Goal: Task Accomplishment & Management: Use online tool/utility

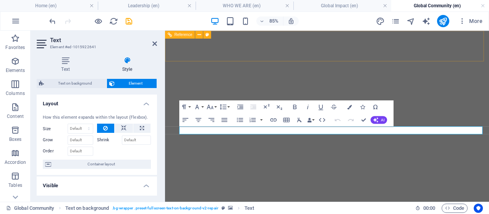
select select "px"
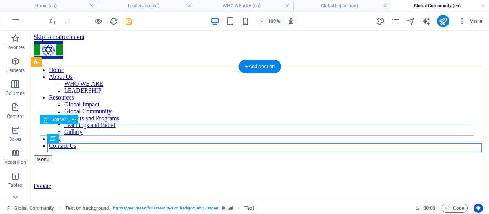
click at [132, 189] on figure at bounding box center [260, 189] width 453 height 0
click at [380, 189] on figure at bounding box center [260, 189] width 453 height 0
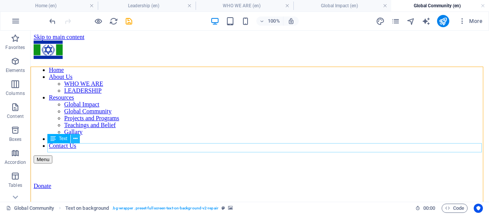
click at [76, 139] on icon at bounding box center [75, 139] width 4 height 8
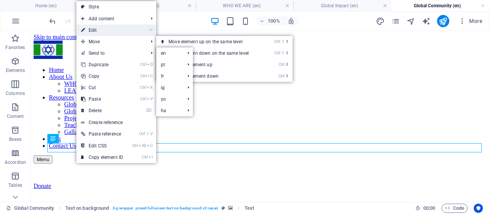
click at [110, 32] on link "⏎ Edit" at bounding box center [101, 29] width 51 height 11
select select "px"
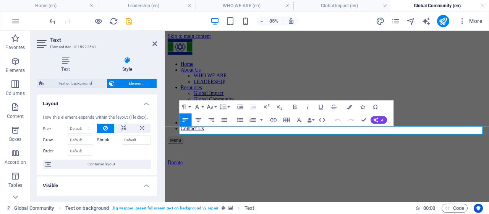
scroll to position [153, 0]
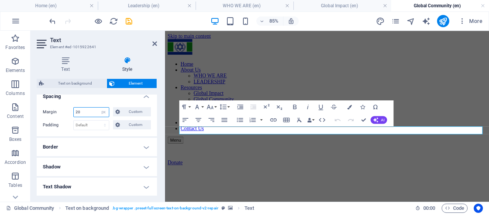
drag, startPoint x: 86, startPoint y: 113, endPoint x: 56, endPoint y: 111, distance: 30.7
click at [56, 111] on div "Margin 20 Default auto px % rem vw vh Custom Custom" at bounding box center [97, 112] width 108 height 10
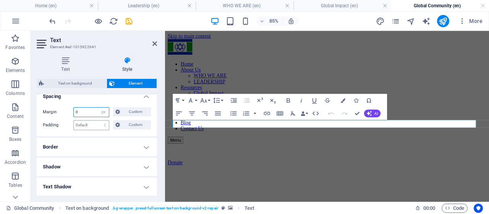
type input "0"
click at [89, 123] on select "Default px rem % vh vw Custom" at bounding box center [91, 124] width 35 height 9
select select "px"
click at [98, 120] on select "Default px rem % vh vw Custom" at bounding box center [91, 124] width 35 height 9
type input "0"
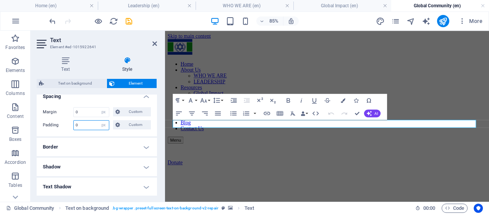
click at [89, 125] on input "0" at bounding box center [91, 124] width 35 height 9
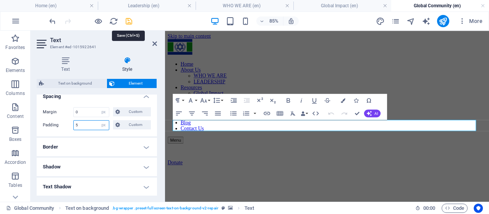
type input "5"
click at [128, 21] on icon "save" at bounding box center [129, 21] width 9 height 9
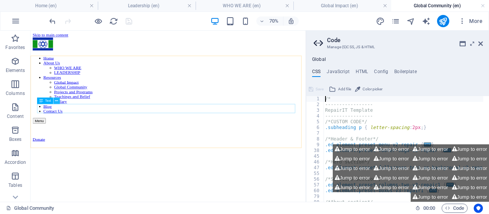
click at [57, 101] on icon at bounding box center [56, 101] width 3 height 6
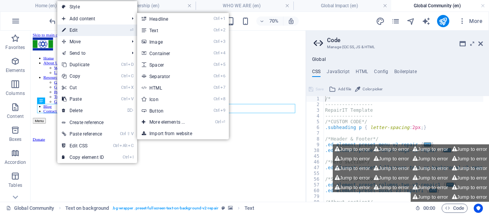
click at [92, 26] on link "⏎ Edit" at bounding box center [82, 29] width 51 height 11
select select "px"
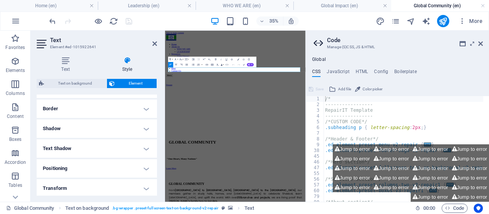
scroll to position [115, 0]
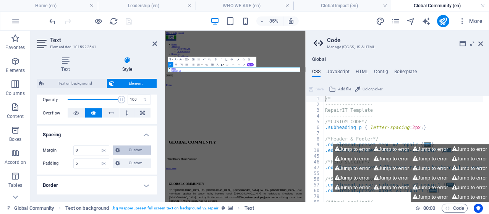
click at [123, 149] on span "Custom" at bounding box center [135, 149] width 26 height 9
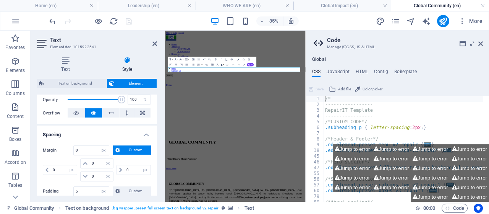
drag, startPoint x: 131, startPoint y: 149, endPoint x: 112, endPoint y: 149, distance: 18.4
click at [131, 149] on span "Custom" at bounding box center [135, 149] width 26 height 9
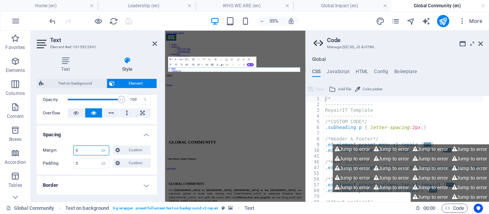
drag, startPoint x: 84, startPoint y: 149, endPoint x: 61, endPoint y: 150, distance: 23.0
click at [61, 150] on div "Margin 0 Default auto px % rem vw vh Custom Custom" at bounding box center [97, 150] width 108 height 10
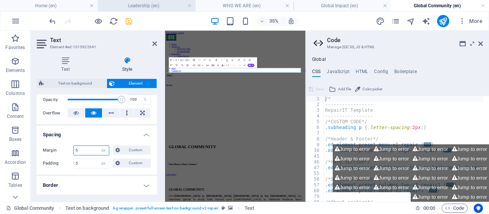
type input "5"
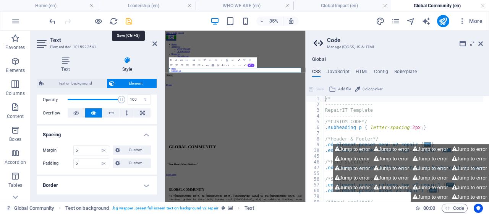
drag, startPoint x: 130, startPoint y: 23, endPoint x: 106, endPoint y: 5, distance: 29.3
click at [130, 23] on icon "save" at bounding box center [129, 21] width 9 height 9
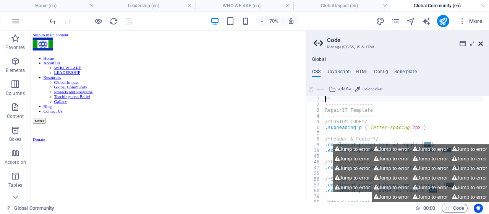
click at [481, 43] on icon at bounding box center [481, 44] width 5 height 6
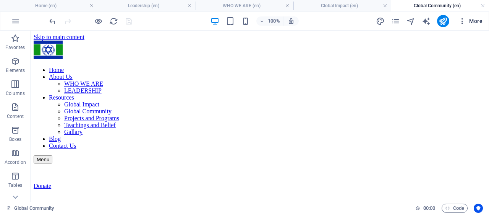
click at [472, 20] on span "More" at bounding box center [471, 21] width 24 height 8
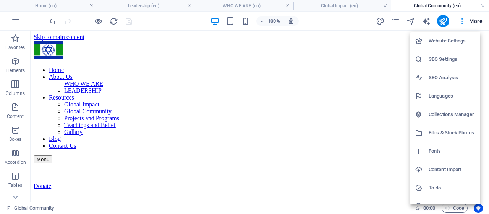
click at [443, 133] on h6 "Files & Stock Photos" at bounding box center [452, 132] width 47 height 9
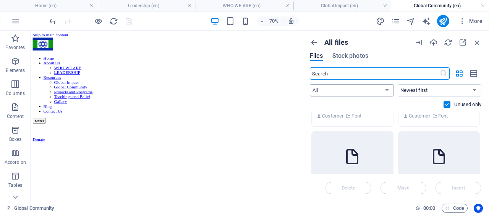
scroll to position [956, 0]
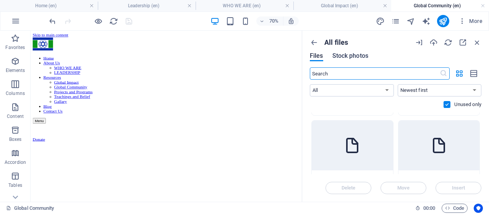
click at [348, 54] on span "Stock photos" at bounding box center [351, 55] width 36 height 9
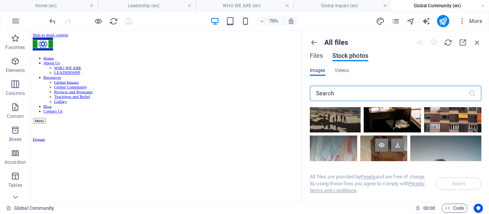
scroll to position [574, 0]
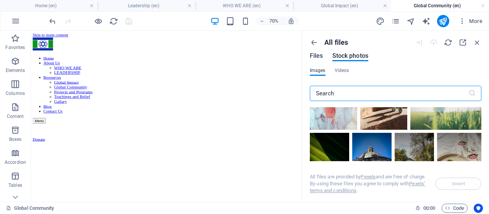
click at [315, 58] on span "Files" at bounding box center [316, 55] width 13 height 9
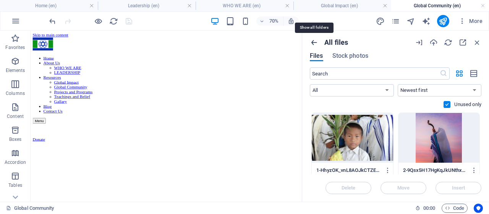
click at [314, 43] on icon "button" at bounding box center [314, 42] width 8 height 8
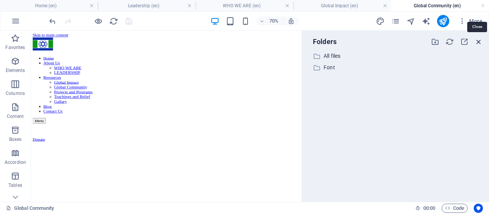
click at [479, 41] on icon "button" at bounding box center [479, 41] width 8 height 8
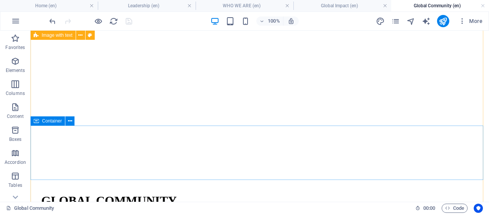
scroll to position [191, 0]
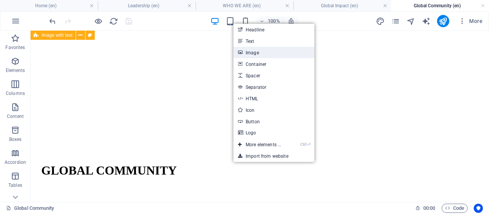
click at [255, 50] on link "Image" at bounding box center [274, 52] width 81 height 11
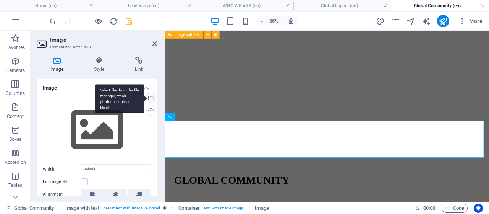
click at [150, 98] on div "Select files from the file manager, stock photos, or upload file(s)" at bounding box center [150, 98] width 11 height 11
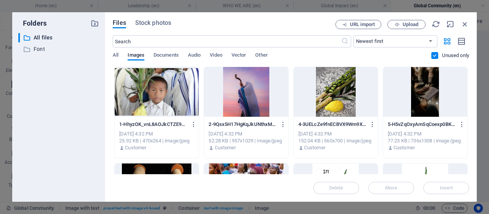
click at [426, 97] on div at bounding box center [426, 92] width 84 height 50
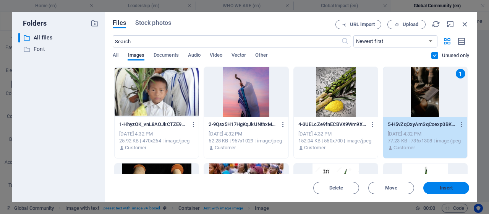
click at [445, 188] on span "Insert" at bounding box center [446, 187] width 13 height 5
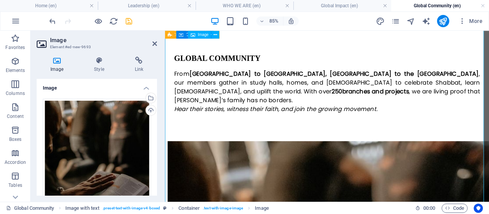
scroll to position [459, 0]
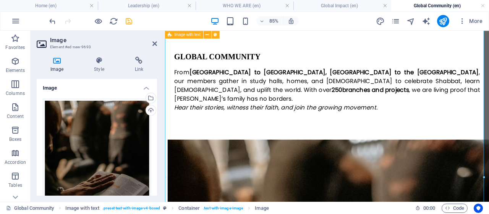
click at [128, 23] on icon "save" at bounding box center [129, 21] width 9 height 9
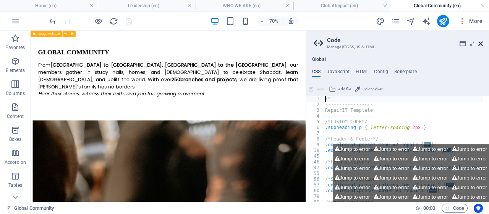
drag, startPoint x: 443, startPoint y: 16, endPoint x: 479, endPoint y: 43, distance: 44.6
click at [479, 43] on icon at bounding box center [481, 44] width 5 height 6
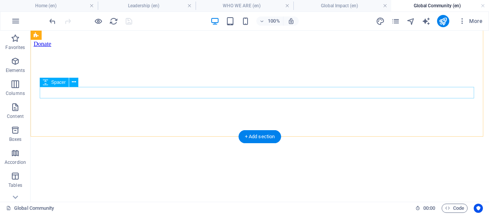
scroll to position [65, 0]
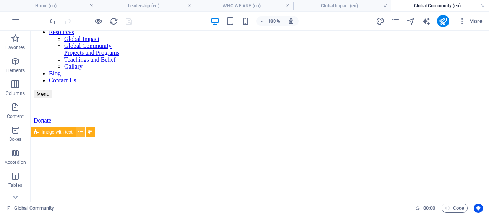
click at [81, 132] on icon at bounding box center [80, 132] width 4 height 8
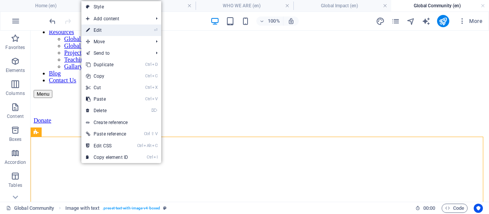
drag, startPoint x: 111, startPoint y: 36, endPoint x: 117, endPoint y: 31, distance: 7.9
click at [117, 31] on ul "Style Add content Ctrl 1 Headline Ctrl 2 Text Ctrl 3 Image Ctrl 4 Container Ctr…" at bounding box center [121, 82] width 80 height 162
click at [118, 31] on link "⏎ Edit" at bounding box center [106, 29] width 51 height 11
select select "px"
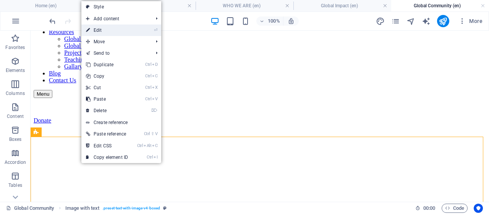
select select "preset-text-with-image-v4-boxed"
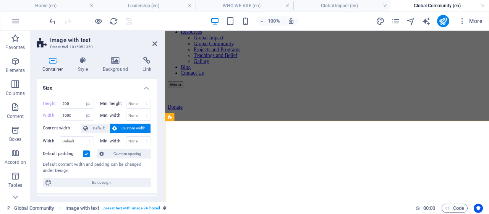
select select "DISABLED_OPTION_VALUE"
click at [85, 62] on icon at bounding box center [83, 61] width 22 height 8
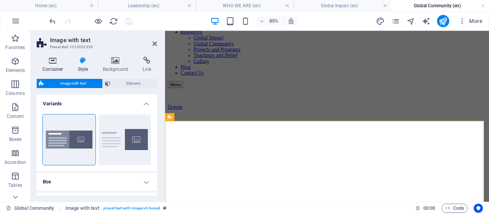
click at [52, 64] on icon at bounding box center [53, 61] width 33 height 8
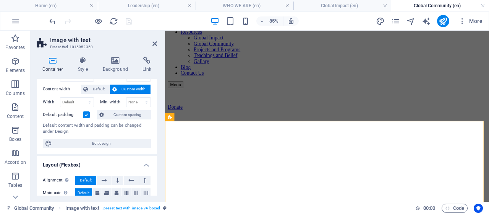
scroll to position [0, 0]
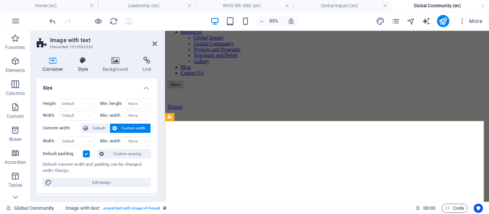
click at [79, 63] on icon at bounding box center [83, 61] width 22 height 8
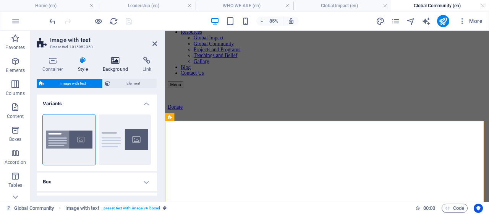
click at [112, 59] on icon at bounding box center [115, 61] width 37 height 8
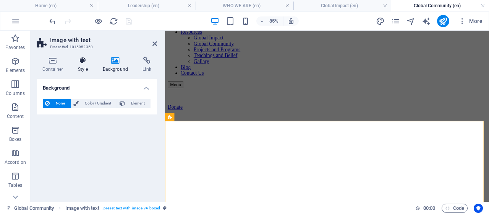
click at [84, 62] on icon at bounding box center [83, 61] width 22 height 8
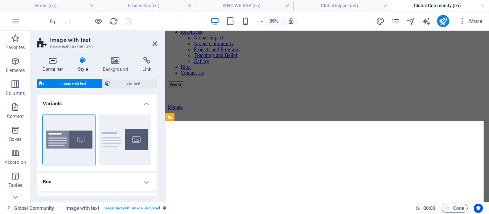
click at [51, 62] on icon at bounding box center [53, 61] width 33 height 8
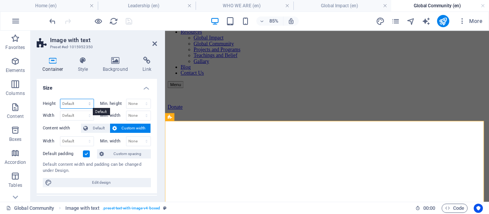
click at [89, 105] on select "Default px rem % vh vw" at bounding box center [76, 103] width 33 height 9
select select "px"
click at [82, 99] on select "Default px rem % vh vw" at bounding box center [76, 103] width 33 height 9
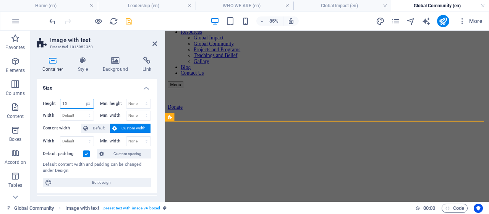
type input "1"
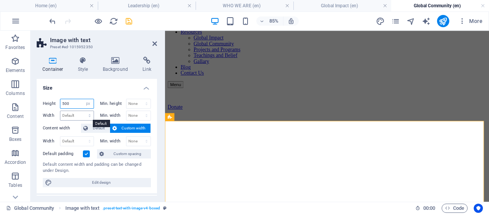
type input "500"
click at [88, 114] on select "Default px rem % em vh vw" at bounding box center [76, 115] width 33 height 9
select select "px"
click at [82, 111] on select "Default px rem % em vh vw" at bounding box center [76, 115] width 33 height 9
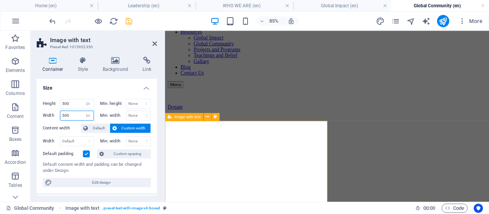
type input "500"
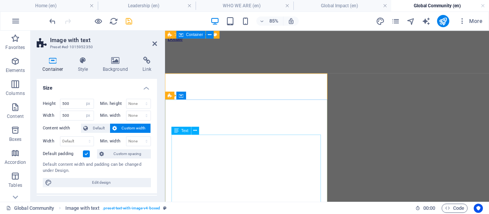
scroll to position [104, 0]
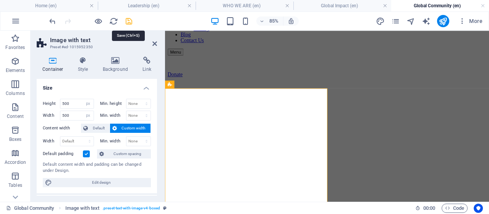
click at [128, 23] on icon "save" at bounding box center [129, 21] width 9 height 9
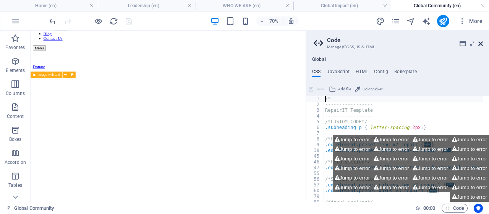
click at [481, 45] on icon at bounding box center [481, 44] width 5 height 6
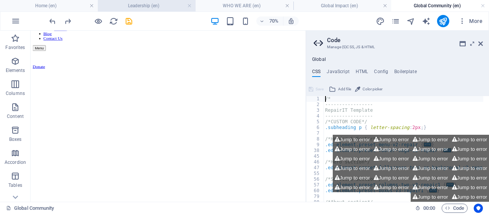
click at [132, 21] on icon "save" at bounding box center [129, 21] width 9 height 9
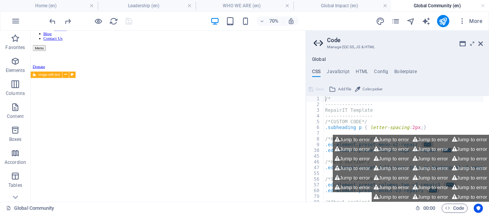
click at [484, 45] on aside "Code Manage (S)CSS, JS & HTML Global CSS JavaScript HTML Config Boilerplate /* …" at bounding box center [398, 116] width 184 height 171
click at [482, 43] on icon at bounding box center [481, 44] width 5 height 6
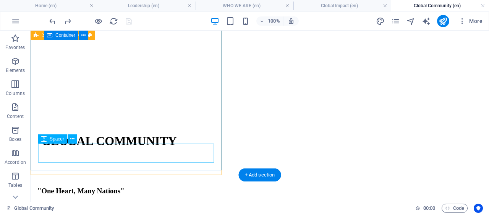
scroll to position [218, 0]
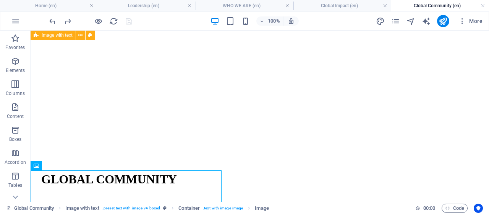
drag, startPoint x: 88, startPoint y: 198, endPoint x: 282, endPoint y: 116, distance: 210.4
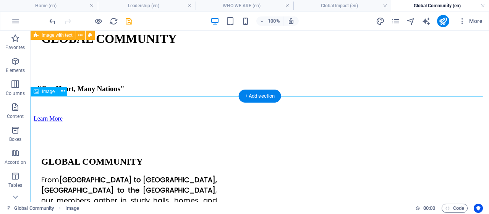
scroll to position [473, 0]
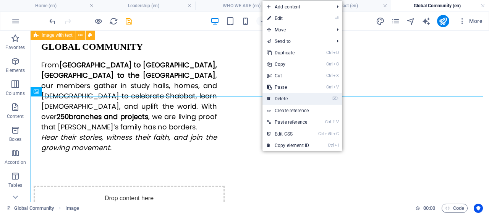
click at [283, 97] on link "⌦ Delete" at bounding box center [288, 98] width 51 height 11
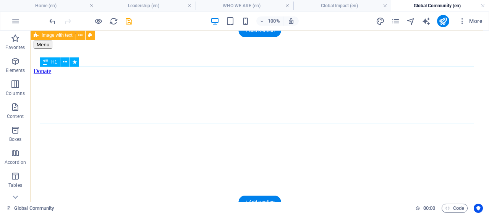
scroll to position [0, 0]
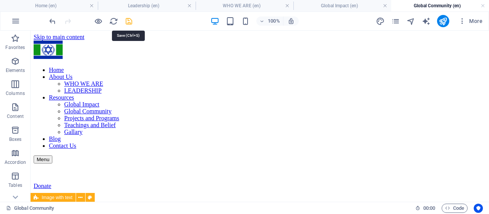
click at [130, 22] on icon "save" at bounding box center [129, 21] width 9 height 9
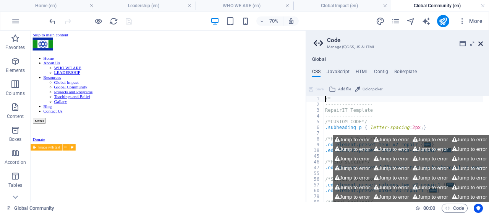
click at [482, 44] on icon at bounding box center [481, 44] width 5 height 6
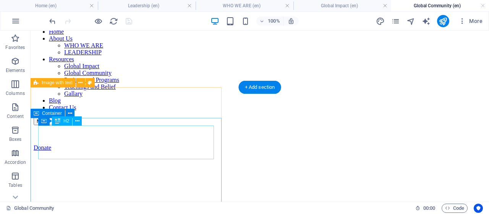
scroll to position [115, 0]
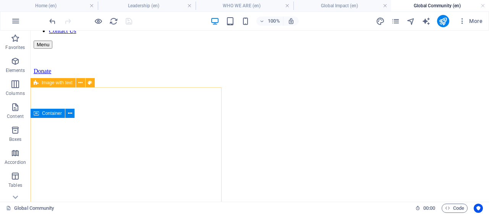
click at [62, 83] on span "Image with text" at bounding box center [57, 82] width 31 height 5
click at [79, 83] on icon at bounding box center [80, 83] width 4 height 8
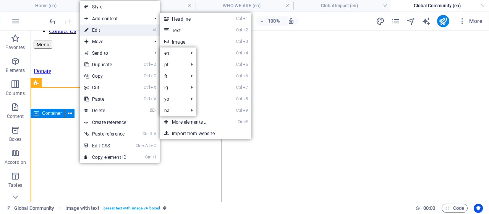
click at [101, 29] on link "⏎ Edit" at bounding box center [105, 29] width 51 height 11
select select "px"
select select "preset-text-with-image-v4-boxed"
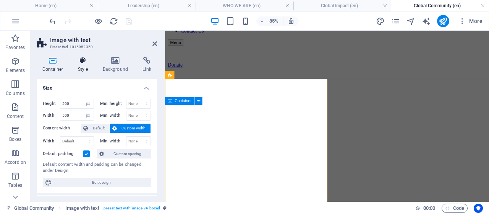
click at [81, 61] on icon at bounding box center [83, 61] width 22 height 8
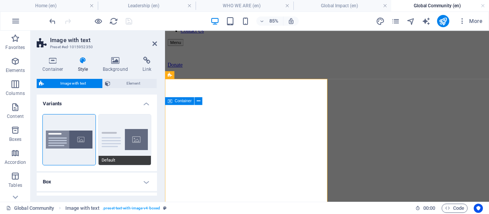
click at [115, 127] on button "Default" at bounding box center [125, 139] width 53 height 50
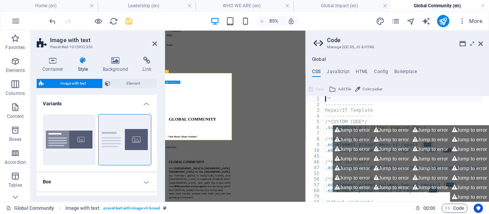
click at [129, 23] on icon "save" at bounding box center [129, 21] width 9 height 9
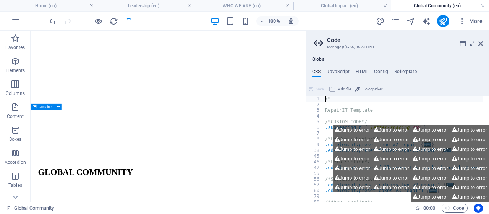
scroll to position [88, 0]
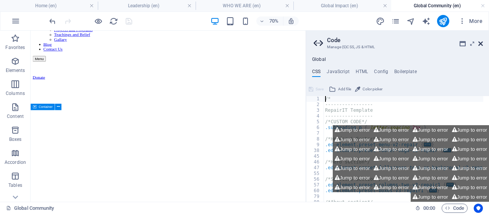
click at [481, 44] on icon at bounding box center [481, 44] width 5 height 6
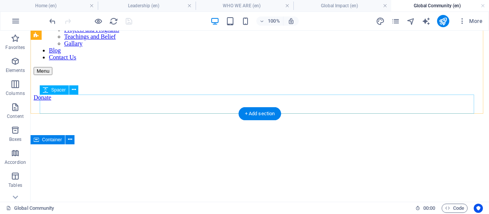
scroll to position [0, 0]
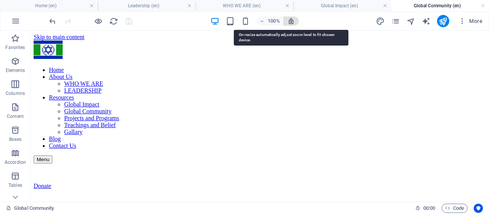
click at [289, 21] on icon "button" at bounding box center [291, 21] width 7 height 7
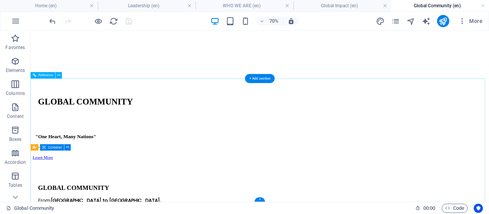
scroll to position [294, 0]
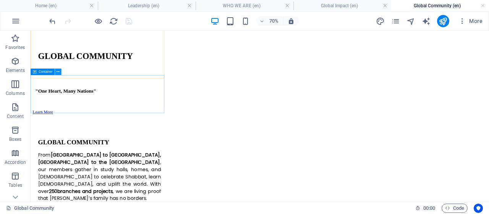
click at [57, 71] on icon at bounding box center [58, 72] width 3 height 6
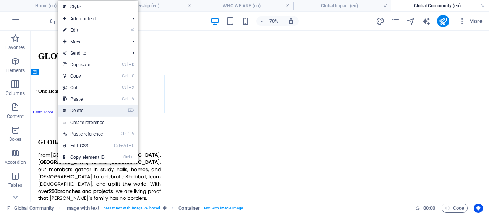
click at [75, 110] on link "⌦ Delete" at bounding box center [83, 110] width 51 height 11
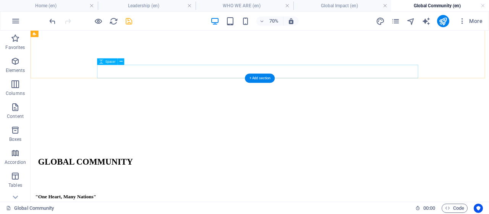
scroll to position [103, 0]
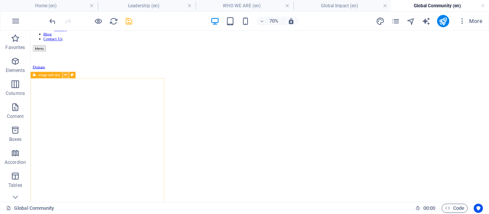
click at [66, 75] on icon at bounding box center [65, 75] width 3 height 6
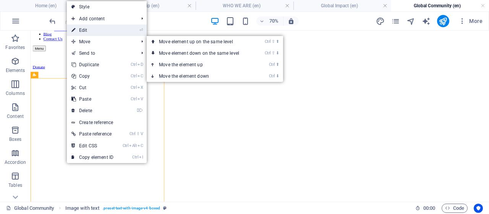
click at [91, 28] on link "⏎ Edit" at bounding box center [92, 29] width 51 height 11
select select "preset-text-with-image-v4-boxed"
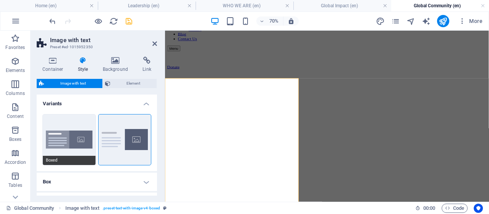
click at [72, 120] on button "Boxed" at bounding box center [69, 139] width 53 height 50
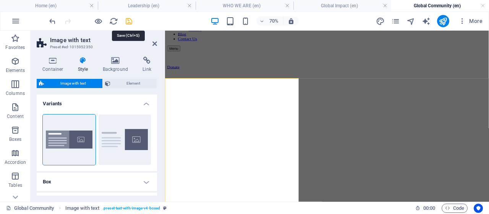
click at [127, 21] on icon "save" at bounding box center [129, 21] width 9 height 9
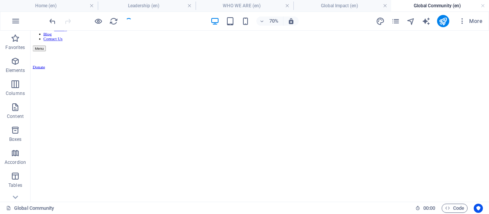
click at [67, 75] on icon at bounding box center [65, 75] width 3 height 6
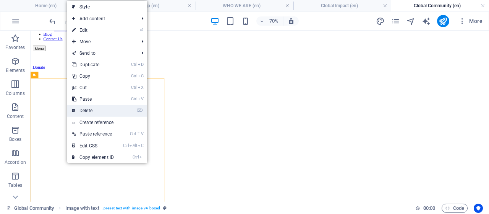
click at [88, 107] on link "⌦ Delete" at bounding box center [92, 110] width 51 height 11
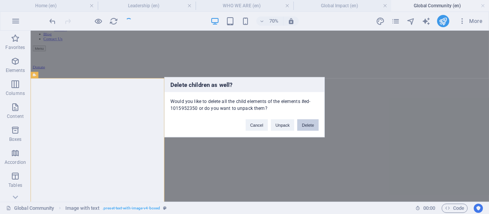
click at [306, 125] on button "Delete" at bounding box center [308, 124] width 21 height 11
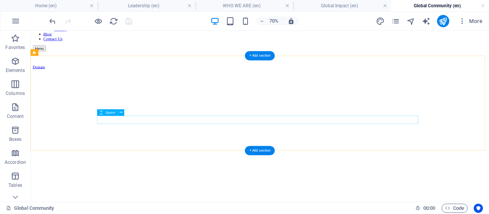
scroll to position [0, 0]
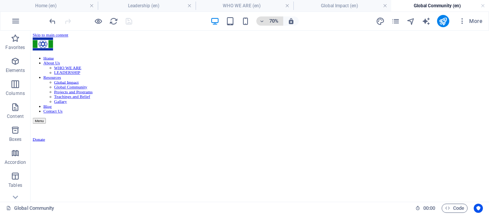
click at [271, 21] on h6 "70%" at bounding box center [274, 20] width 12 height 9
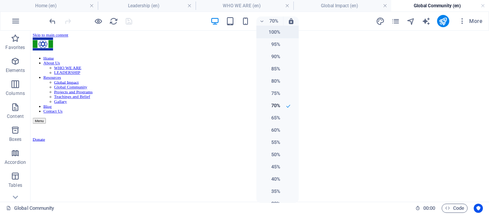
click at [272, 33] on h6 "100%" at bounding box center [271, 32] width 20 height 9
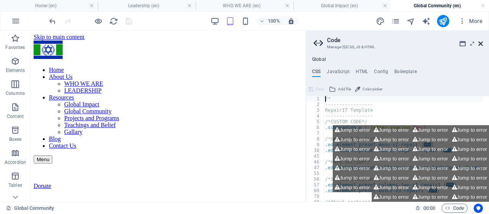
click at [482, 44] on icon at bounding box center [481, 44] width 5 height 6
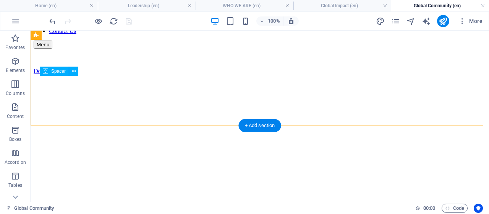
scroll to position [76, 0]
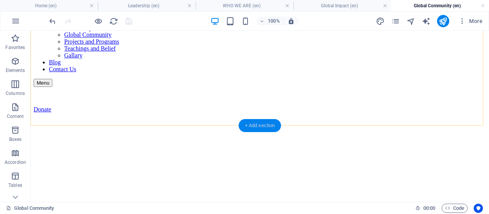
click at [265, 124] on div "+ Add section" at bounding box center [260, 125] width 42 height 13
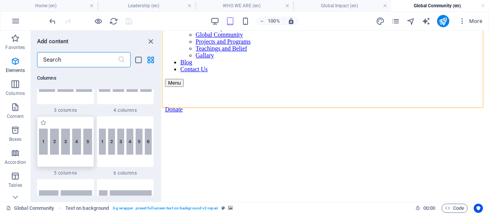
scroll to position [324, 0]
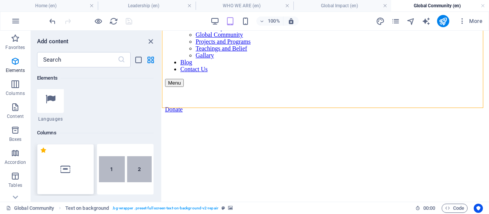
click at [61, 153] on div at bounding box center [65, 169] width 57 height 50
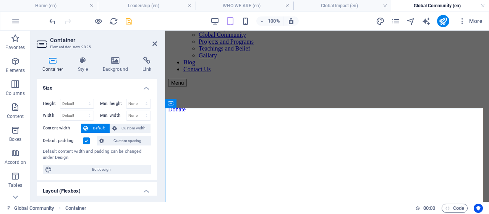
click at [152, 42] on h2 "Container" at bounding box center [103, 40] width 107 height 7
drag, startPoint x: 156, startPoint y: 41, endPoint x: 125, endPoint y: 11, distance: 43.0
click at [156, 41] on icon at bounding box center [155, 44] width 5 height 6
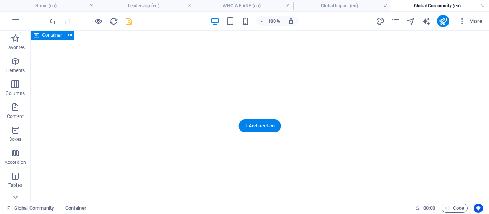
scroll to position [115, 0]
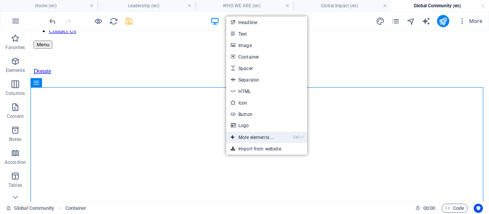
click at [248, 137] on link "Ctrl ⏎ More elements ..." at bounding box center [252, 137] width 52 height 11
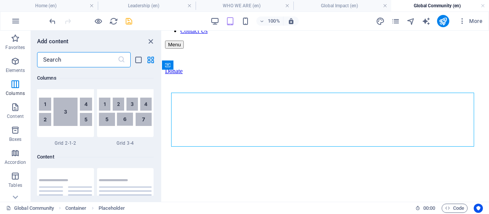
scroll to position [1374, 0]
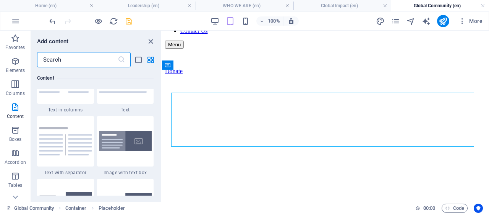
drag, startPoint x: 115, startPoint y: 143, endPoint x: 119, endPoint y: 137, distance: 6.9
click at [115, 143] on img at bounding box center [125, 141] width 53 height 20
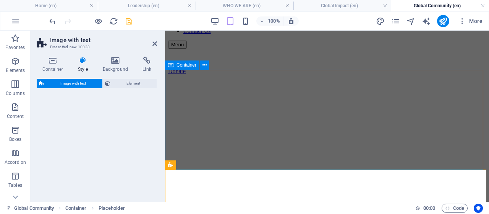
select select "rem"
select select "px"
select select "preset-text-with-image-v4-boxed"
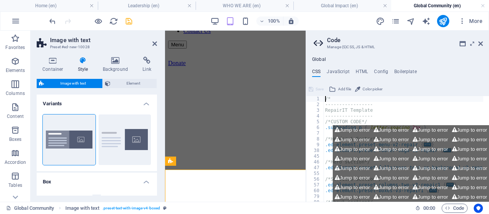
type input "1.5"
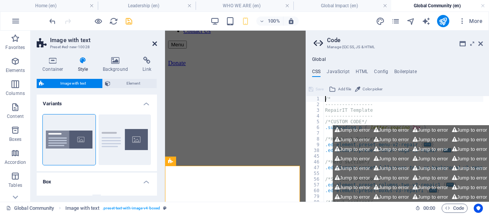
click at [154, 42] on icon at bounding box center [155, 44] width 5 height 6
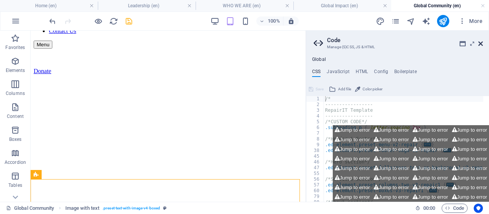
click at [482, 43] on icon at bounding box center [481, 44] width 5 height 6
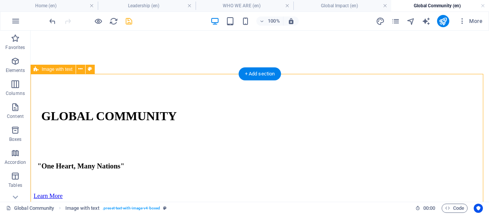
scroll to position [243, 0]
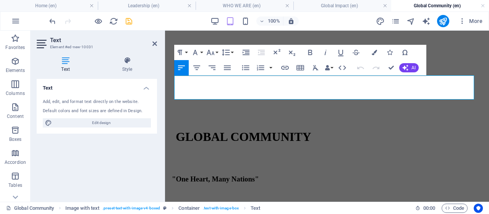
drag, startPoint x: 469, startPoint y: 97, endPoint x: 148, endPoint y: 64, distance: 323.3
drag, startPoint x: 327, startPoint y: 94, endPoint x: 159, endPoint y: 76, distance: 168.9
click at [197, 52] on icon "button" at bounding box center [195, 52] width 9 height 9
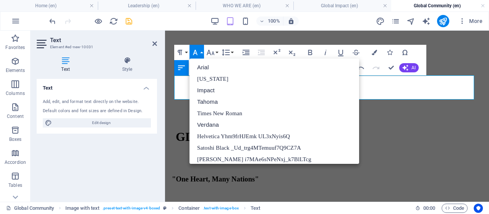
scroll to position [192, 0]
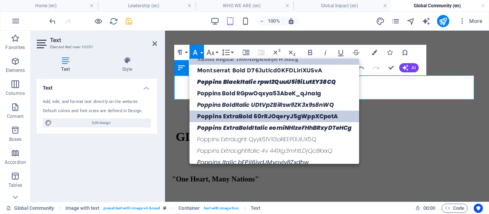
drag, startPoint x: 247, startPoint y: 102, endPoint x: 249, endPoint y: 120, distance: 18.0
click at [247, 102] on link "Poppins BoldItalic UDtVpZBiRsw9ZK3x9s8nWQ" at bounding box center [275, 104] width 170 height 11
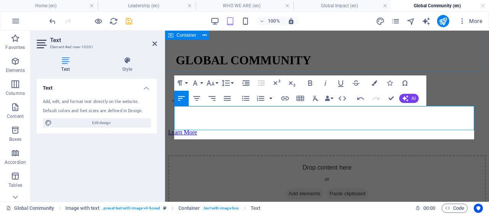
scroll to position [205, 0]
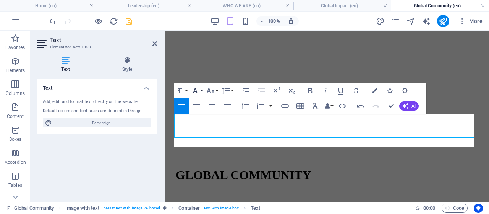
click at [200, 89] on button "Font Family" at bounding box center [197, 90] width 15 height 15
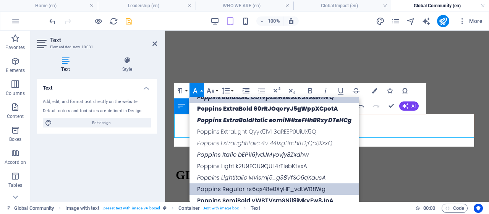
scroll to position [279, 0]
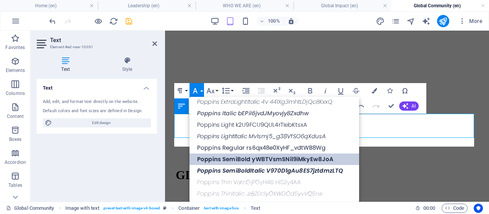
click at [231, 156] on link "Poppins SemiBold yWBTVsmSNil9iMkyEw8JoA" at bounding box center [275, 158] width 170 height 11
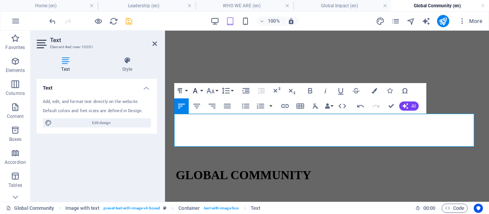
click at [201, 91] on button "Font Family" at bounding box center [197, 90] width 15 height 15
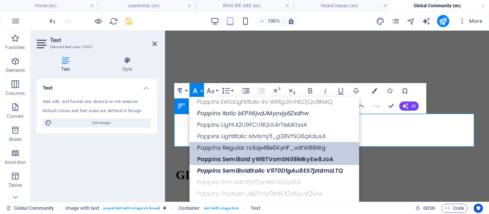
click at [232, 148] on link "Poppins Regular rs6qx48e0XyHF_vdtWB8Wg" at bounding box center [275, 147] width 170 height 11
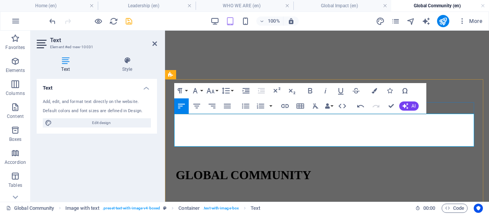
click at [213, 91] on icon "button" at bounding box center [211, 90] width 8 height 5
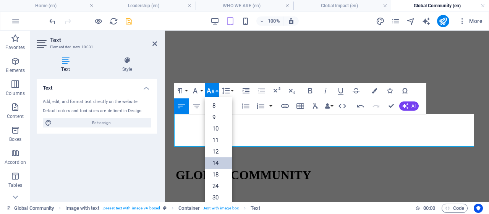
scroll to position [61, 0]
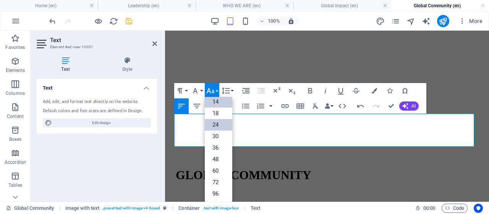
click at [216, 124] on link "24" at bounding box center [219, 124] width 28 height 11
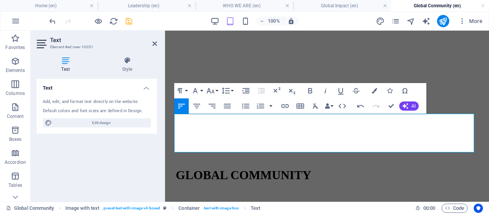
drag, startPoint x: 362, startPoint y: 147, endPoint x: 151, endPoint y: 113, distance: 213.9
click at [215, 90] on icon "button" at bounding box center [210, 90] width 9 height 9
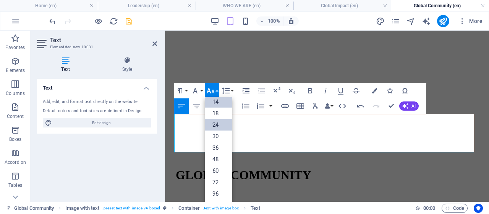
click at [220, 124] on link "24" at bounding box center [219, 124] width 28 height 11
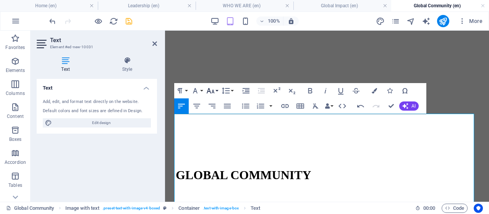
click at [214, 91] on icon "button" at bounding box center [210, 90] width 9 height 9
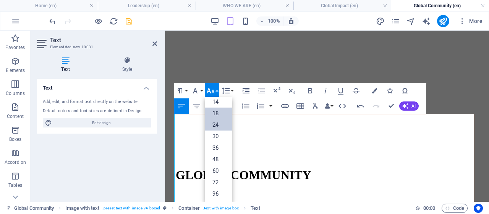
click at [218, 114] on link "18" at bounding box center [219, 112] width 28 height 11
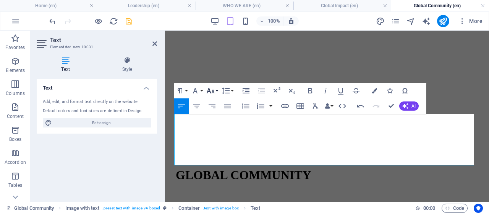
click at [215, 91] on icon "button" at bounding box center [210, 90] width 9 height 9
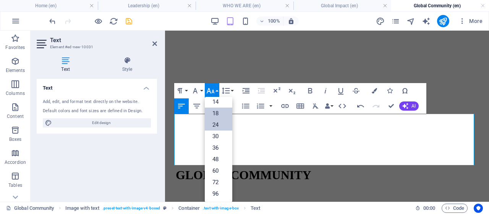
click at [219, 121] on link "24" at bounding box center [219, 124] width 28 height 11
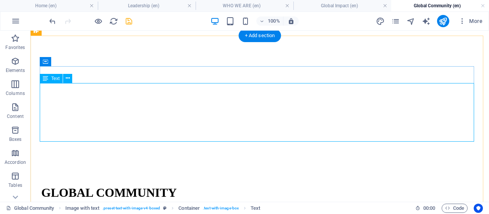
scroll to position [320, 0]
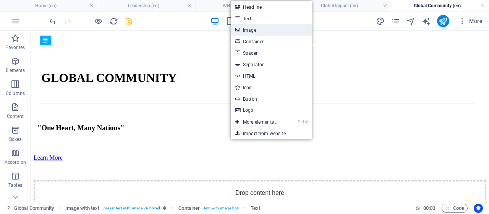
click at [252, 29] on link "Image" at bounding box center [271, 29] width 81 height 11
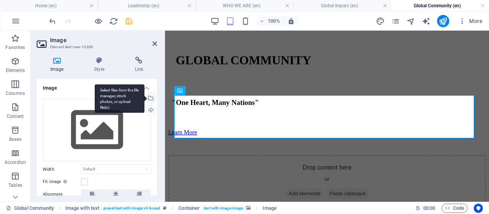
click at [149, 98] on div "Select files from the file manager, stock photos, or upload file(s)" at bounding box center [150, 98] width 11 height 11
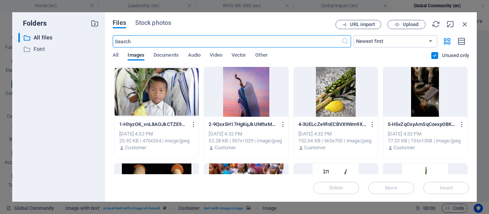
scroll to position [431, 0]
click at [424, 92] on div at bounding box center [426, 92] width 84 height 50
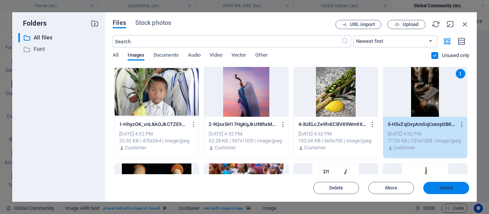
click at [439, 185] on button "Insert" at bounding box center [447, 188] width 46 height 12
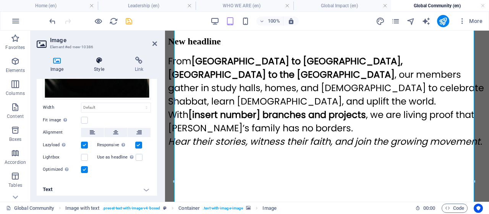
scroll to position [112, 0]
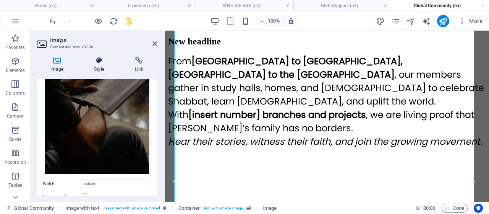
click at [99, 65] on h4 "Style" at bounding box center [100, 65] width 41 height 16
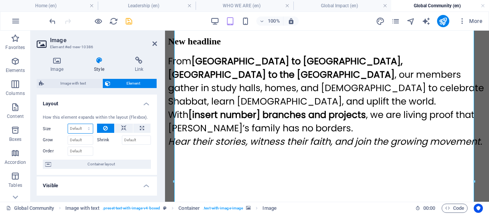
click at [86, 126] on select "Default auto px % 1/1 1/2 1/3 1/4 1/5 1/6 1/7 1/8 1/9 1/10" at bounding box center [80, 128] width 25 height 9
select select "px"
click at [81, 124] on select "Default auto px % 1/1 1/2 1/3 1/4 1/5 1/6 1/7 1/8 1/9 1/10" at bounding box center [80, 128] width 25 height 9
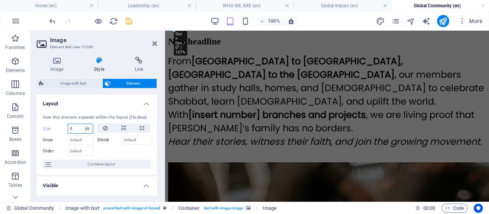
scroll to position [389, 0]
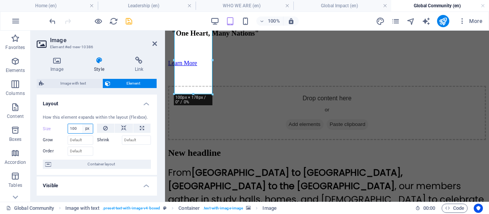
type input "100"
click at [86, 130] on select "Default auto px % 1/1 1/2 1/3 1/4 1/5 1/6 1/7 1/8 1/9 1/10" at bounding box center [87, 128] width 11 height 9
select select "%"
click at [82, 124] on select "Default auto px % 1/1 1/2 1/3 1/4 1/5 1/6 1/7 1/8 1/9 1/10" at bounding box center [87, 128] width 11 height 9
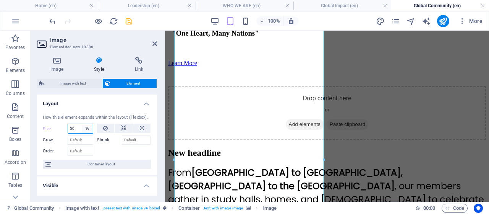
type input "50"
click at [86, 129] on select "Default auto px % 1/1 1/2 1/3 1/4 1/5 1/6 1/7 1/8 1/9 1/10" at bounding box center [87, 128] width 11 height 9
select select "auto"
click at [82, 124] on select "Default auto px % 1/1 1/2 1/3 1/4 1/5 1/6 1/7 1/8 1/9 1/10" at bounding box center [87, 128] width 11 height 9
select select "DISABLED_OPTION_VALUE"
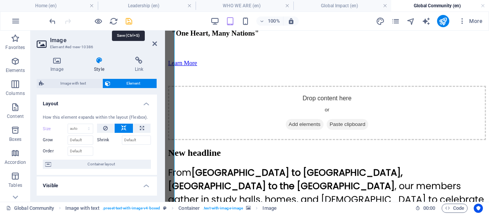
click at [125, 23] on icon "save" at bounding box center [129, 21] width 9 height 9
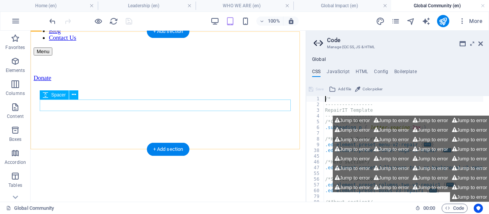
scroll to position [45, 0]
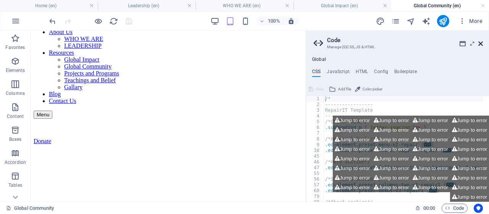
click at [480, 45] on icon at bounding box center [481, 44] width 5 height 6
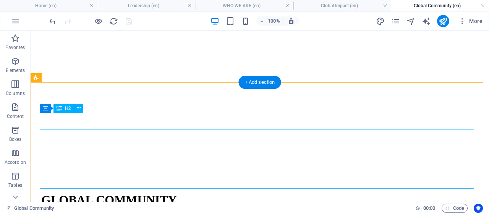
scroll to position [236, 0]
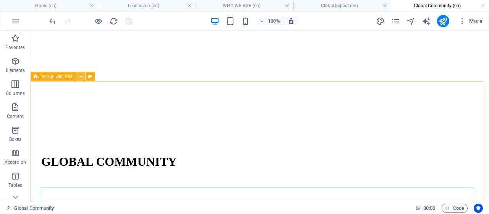
click at [80, 77] on icon at bounding box center [80, 77] width 4 height 8
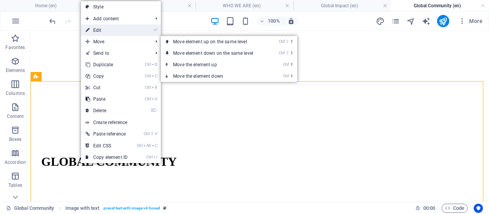
click at [103, 31] on link "⏎ Edit" at bounding box center [106, 29] width 51 height 11
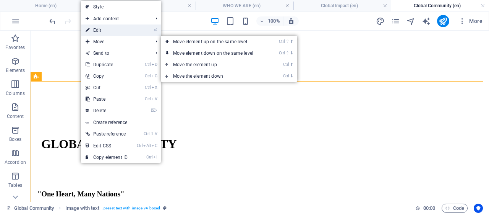
select select "rem"
select select "px"
select select "preset-text-with-image-v4-boxed"
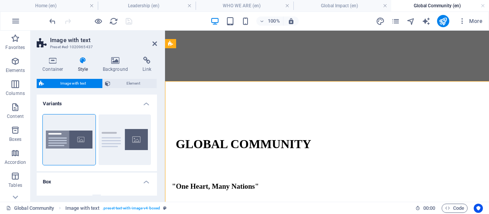
type input "2.5"
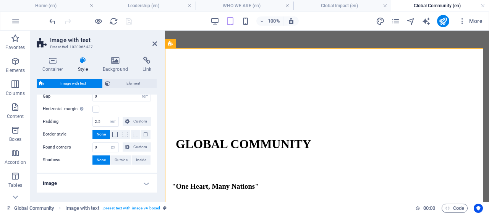
scroll to position [38, 0]
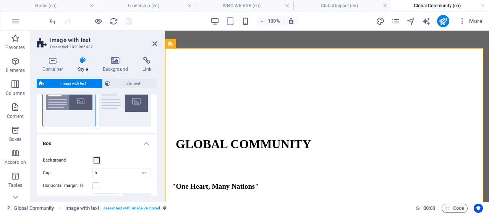
click at [144, 143] on h4 "Box" at bounding box center [97, 141] width 120 height 14
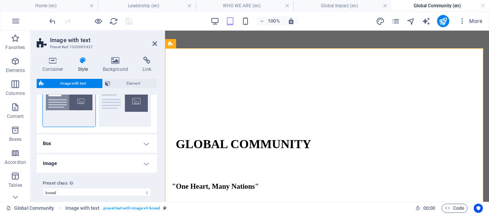
scroll to position [46, 0]
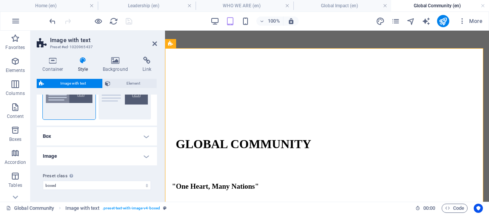
click at [145, 154] on h4 "Image" at bounding box center [97, 156] width 120 height 18
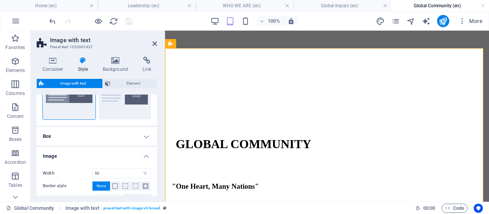
click at [145, 155] on h4 "Image" at bounding box center [97, 154] width 120 height 14
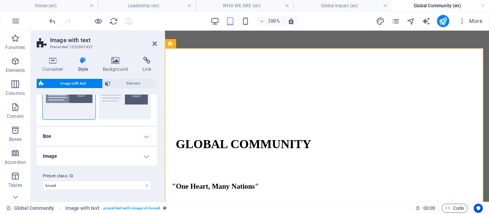
click at [145, 155] on h4 "Image" at bounding box center [97, 156] width 120 height 18
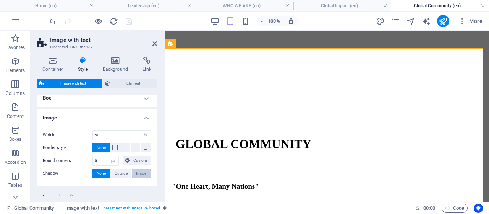
scroll to position [104, 0]
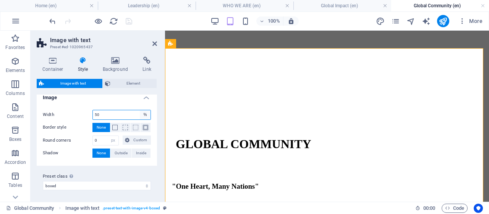
click at [142, 115] on select "rem px % vh vw" at bounding box center [145, 114] width 11 height 9
drag, startPoint x: 109, startPoint y: 113, endPoint x: 100, endPoint y: 115, distance: 9.5
click at [84, 112] on div "Width 50 rem px % vh vw" at bounding box center [97, 115] width 108 height 10
click at [145, 98] on h4 "Image" at bounding box center [97, 95] width 120 height 14
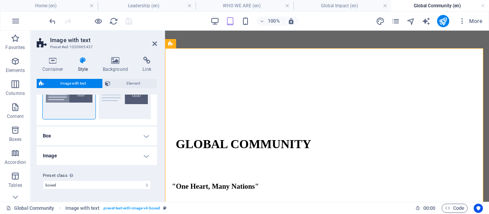
scroll to position [46, 0]
click at [50, 62] on icon at bounding box center [53, 61] width 33 height 8
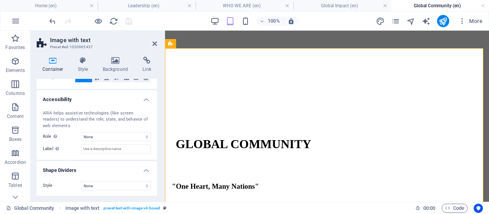
scroll to position [0, 0]
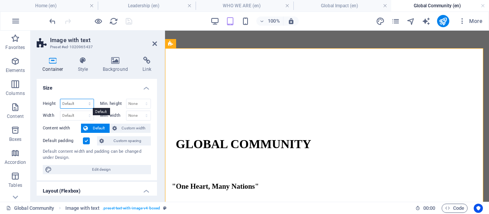
click at [89, 103] on select "Default px rem % vh vw" at bounding box center [76, 103] width 33 height 9
select select "px"
click at [82, 99] on select "Default px rem % vh vw" at bounding box center [76, 103] width 33 height 9
type input "800"
click at [88, 115] on select "Default px rem % em vh vw" at bounding box center [76, 115] width 33 height 9
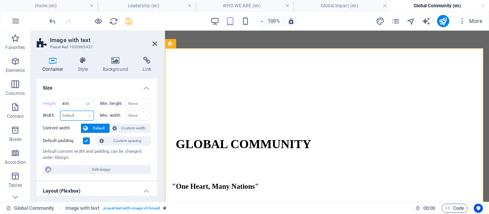
select select "px"
click at [82, 111] on select "Default px rem % em vh vw" at bounding box center [76, 115] width 33 height 9
type input "400"
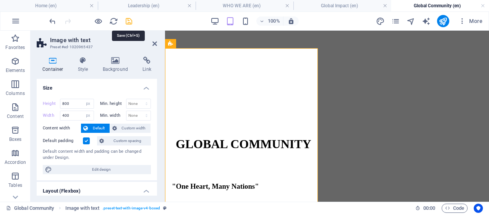
click at [128, 23] on icon "save" at bounding box center [129, 21] width 9 height 9
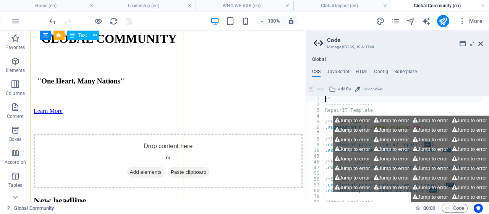
scroll to position [207, 0]
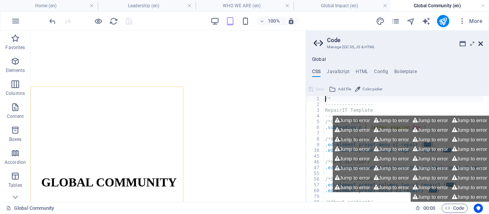
click at [481, 45] on icon at bounding box center [481, 44] width 5 height 6
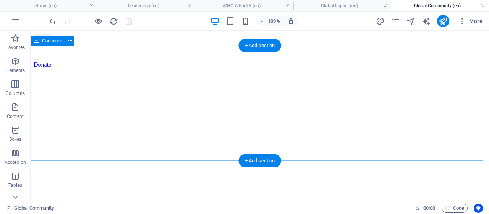
scroll to position [198, 0]
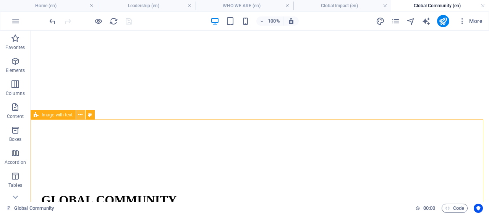
click at [78, 116] on button at bounding box center [80, 114] width 9 height 9
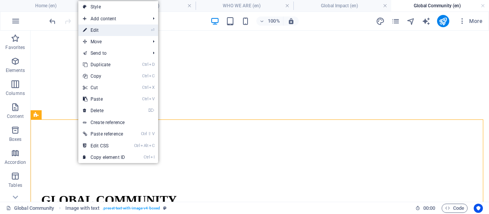
click at [97, 31] on link "⏎ Edit" at bounding box center [103, 29] width 51 height 11
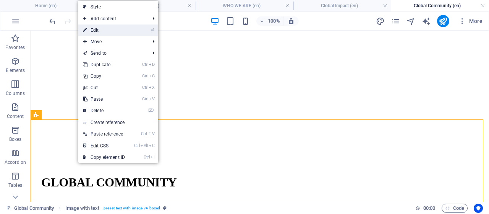
select select "px"
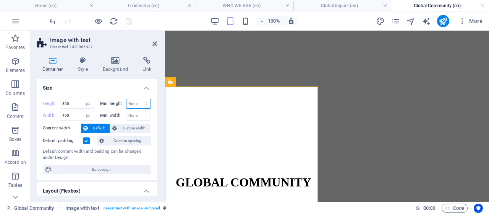
click at [134, 103] on select "None px rem % vh vw" at bounding box center [139, 103] width 24 height 9
select select "px"
click at [138, 99] on select "None px rem % vh vw" at bounding box center [139, 103] width 24 height 9
type input "500"
click at [139, 112] on select "None px rem % vh vw" at bounding box center [139, 115] width 24 height 9
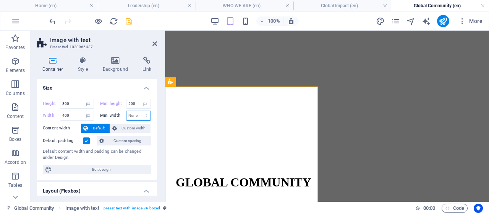
select select "px"
click at [138, 111] on select "None px rem % vh vw" at bounding box center [139, 115] width 24 height 9
type input "0"
click at [136, 114] on input "0" at bounding box center [139, 115] width 24 height 9
type input "200"
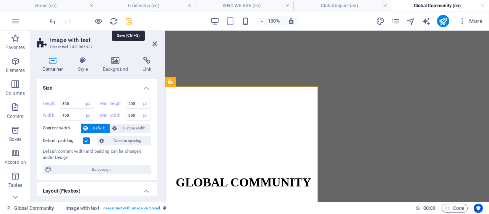
click at [129, 22] on icon "save" at bounding box center [129, 21] width 9 height 9
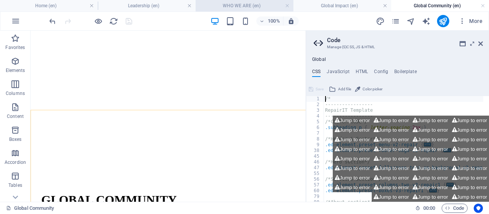
scroll to position [207, 0]
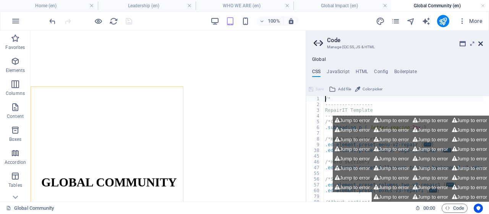
click at [482, 43] on icon at bounding box center [481, 44] width 5 height 6
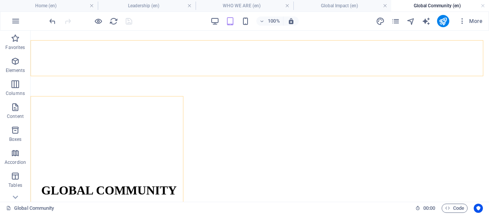
scroll to position [198, 0]
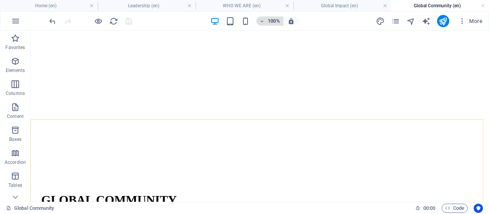
click at [275, 21] on h6 "100%" at bounding box center [274, 20] width 12 height 9
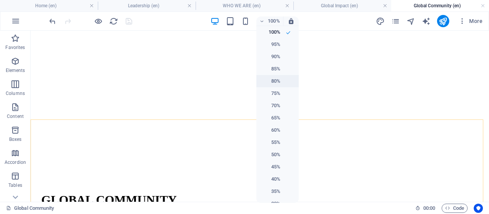
click at [275, 81] on h6 "80%" at bounding box center [271, 80] width 20 height 9
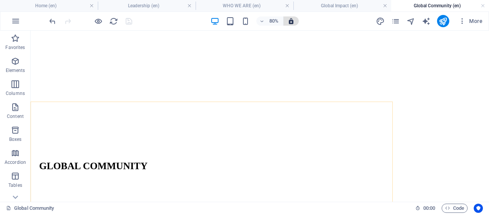
click at [291, 24] on icon "button" at bounding box center [291, 21] width 7 height 7
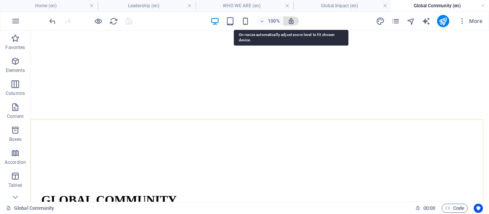
click at [291, 24] on icon "button" at bounding box center [291, 21] width 7 height 7
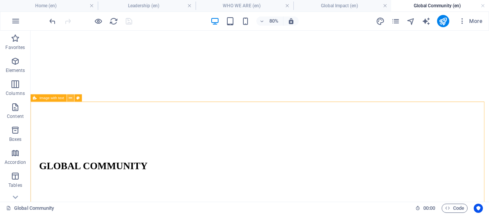
click at [71, 99] on icon at bounding box center [70, 98] width 3 height 7
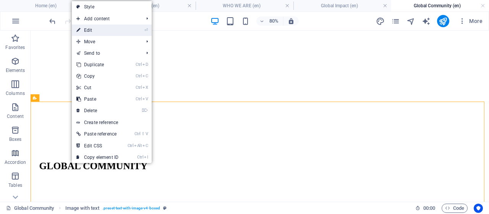
click at [101, 30] on link "⏎ Edit" at bounding box center [97, 29] width 51 height 11
select select "px"
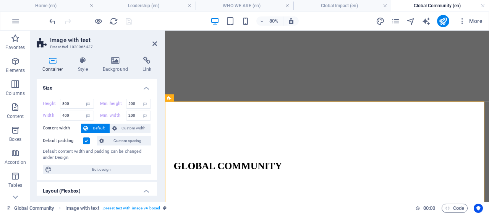
select select "DISABLED_OPTION_VALUE"
click at [85, 103] on select "Default px rem % vh vw" at bounding box center [76, 103] width 33 height 9
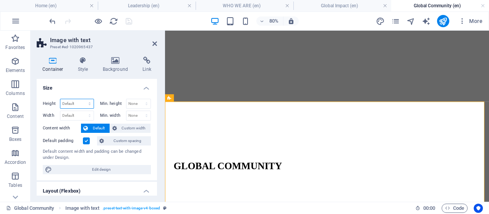
select select "px"
click at [82, 99] on select "Default px rem % vh vw" at bounding box center [76, 103] width 33 height 9
type input "1000"
click at [86, 114] on select "Default px rem % em vh vw" at bounding box center [76, 115] width 33 height 9
select select "px"
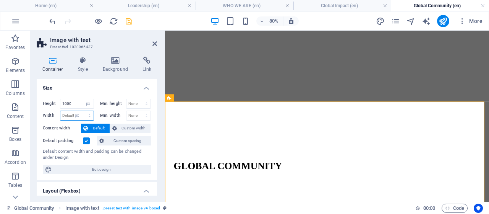
click at [82, 111] on select "Default px rem % em vh vw" at bounding box center [76, 115] width 33 height 9
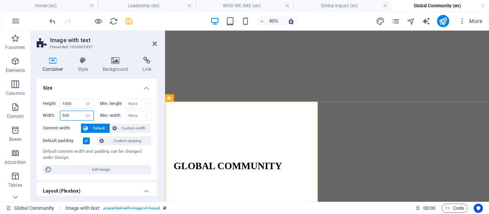
type input "500"
click at [129, 21] on icon "save" at bounding box center [129, 21] width 9 height 9
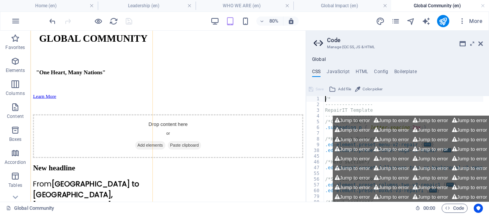
scroll to position [274, 0]
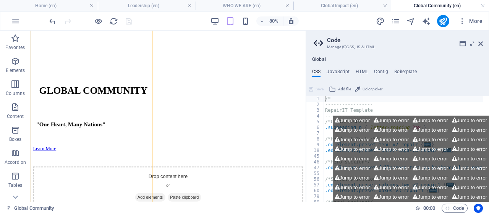
click at [478, 42] on h2 "Code" at bounding box center [405, 40] width 156 height 7
drag, startPoint x: 482, startPoint y: 44, endPoint x: 558, endPoint y: 17, distance: 80.7
click at [482, 44] on icon at bounding box center [481, 44] width 5 height 6
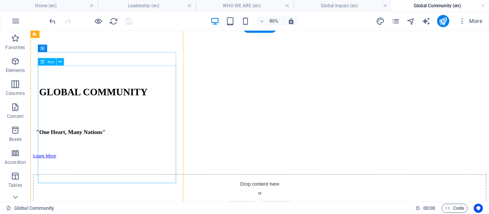
scroll to position [236, 0]
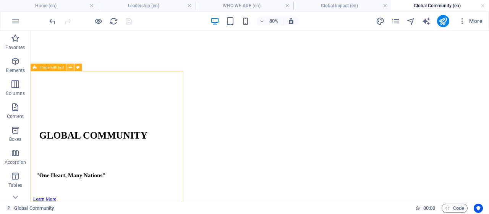
click at [68, 68] on button at bounding box center [70, 66] width 7 height 7
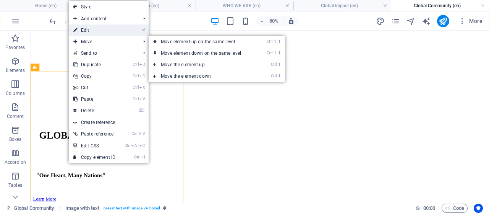
click at [89, 29] on link "⏎ Edit" at bounding box center [94, 29] width 51 height 11
select select "px"
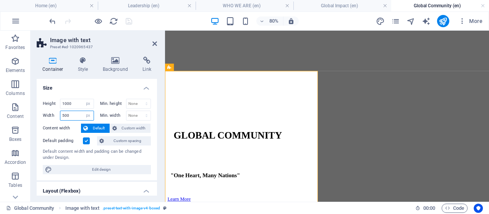
drag, startPoint x: 73, startPoint y: 114, endPoint x: 59, endPoint y: 115, distance: 13.4
click at [59, 115] on div "Width 500 Default px rem % em vh vw" at bounding box center [68, 116] width 51 height 10
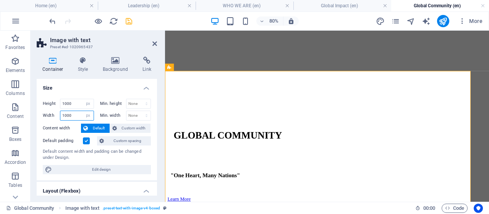
type input "1000"
click at [129, 23] on icon "save" at bounding box center [129, 21] width 9 height 9
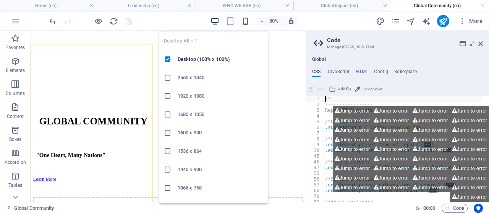
click at [216, 22] on icon "button" at bounding box center [215, 21] width 9 height 9
click at [217, 20] on icon "button" at bounding box center [215, 21] width 9 height 9
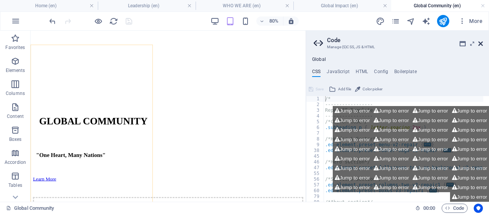
drag, startPoint x: 483, startPoint y: 42, endPoint x: 545, endPoint y: 24, distance: 65.0
click at [483, 42] on icon at bounding box center [481, 44] width 5 height 6
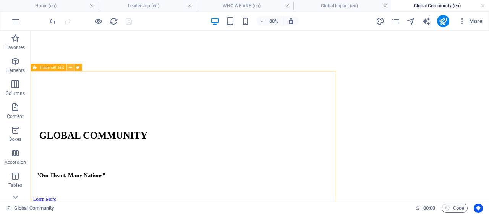
click at [70, 67] on icon at bounding box center [70, 67] width 3 height 7
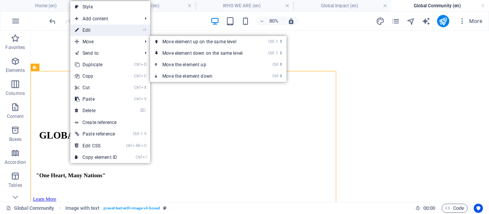
click at [94, 29] on link "⏎ Edit" at bounding box center [95, 29] width 51 height 11
select select "px"
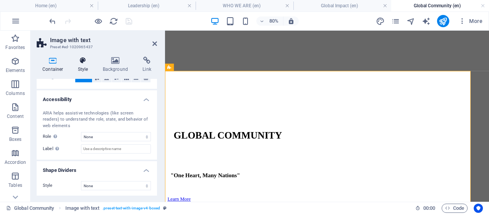
scroll to position [26, 0]
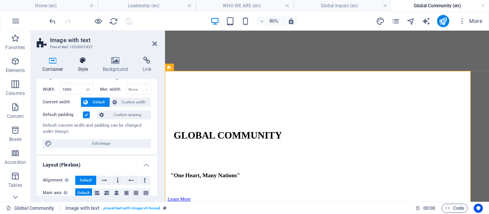
click at [82, 63] on icon at bounding box center [83, 61] width 22 height 8
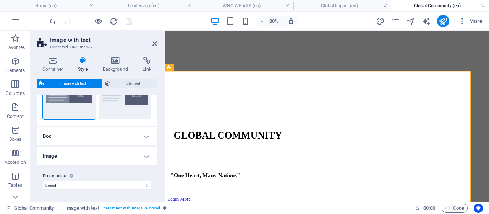
scroll to position [0, 0]
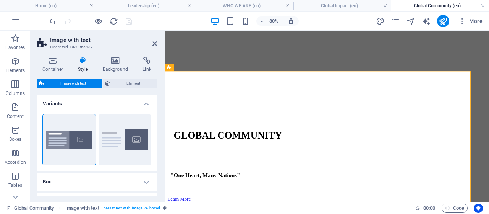
click at [141, 104] on h4 "Variants" at bounding box center [97, 101] width 120 height 14
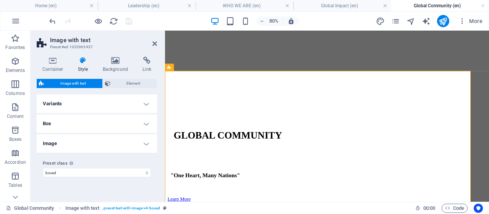
click at [143, 123] on h4 "Box" at bounding box center [97, 123] width 120 height 18
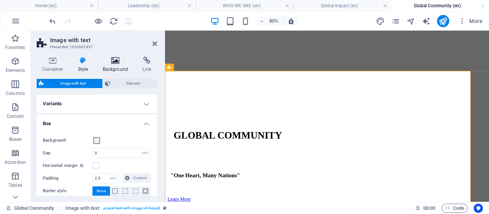
click at [128, 61] on icon at bounding box center [115, 61] width 37 height 8
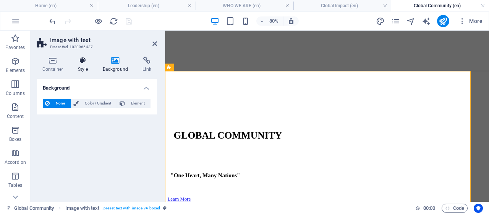
click at [81, 61] on icon at bounding box center [83, 61] width 22 height 8
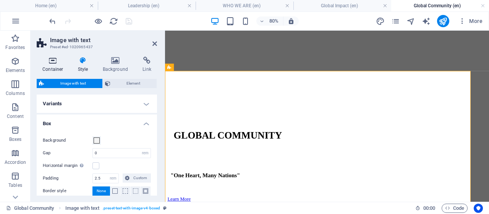
click at [53, 62] on icon at bounding box center [53, 61] width 33 height 8
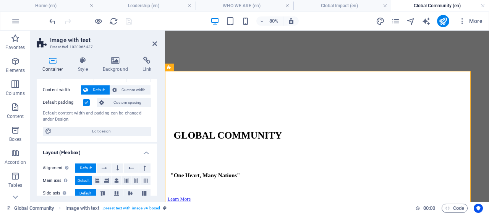
scroll to position [76, 0]
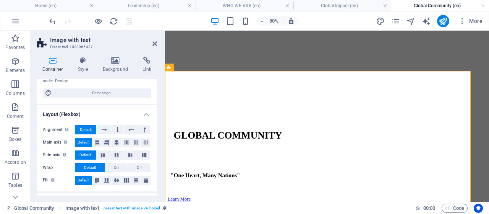
click at [143, 113] on h4 "Layout (Flexbox)" at bounding box center [97, 112] width 120 height 14
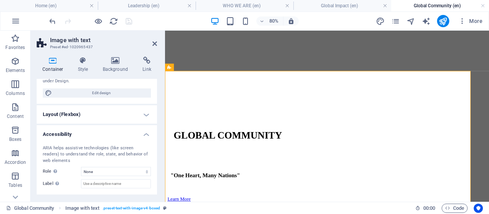
scroll to position [111, 0]
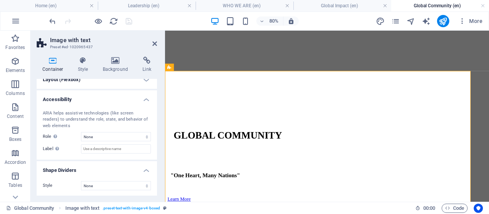
click at [146, 104] on div "ARIA helps assistive technologies (like screen readers) to understand the role,…" at bounding box center [97, 132] width 120 height 56
click at [145, 102] on h4 "Accessibility" at bounding box center [97, 97] width 120 height 14
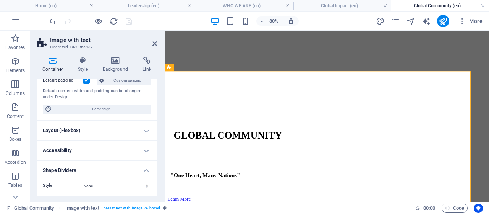
scroll to position [0, 0]
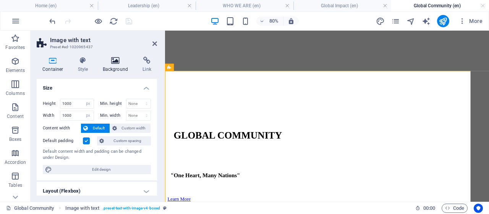
click at [110, 63] on icon at bounding box center [115, 61] width 37 height 8
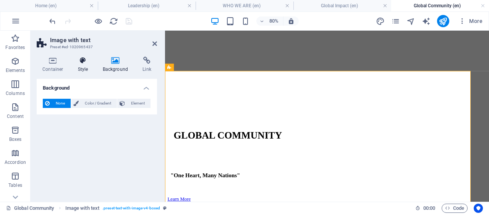
click at [80, 63] on icon at bounding box center [83, 61] width 22 height 8
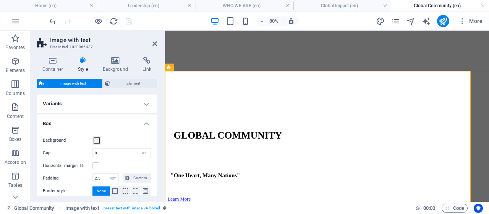
click at [141, 120] on h4 "Box" at bounding box center [97, 121] width 120 height 14
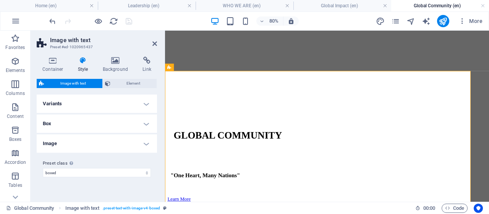
click at [146, 121] on h4 "Box" at bounding box center [97, 123] width 120 height 18
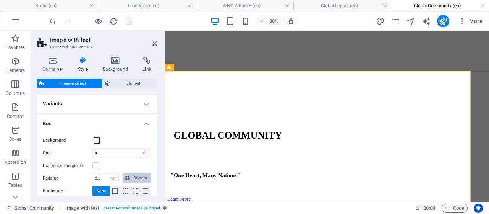
click at [133, 175] on span "Custom" at bounding box center [140, 177] width 17 height 9
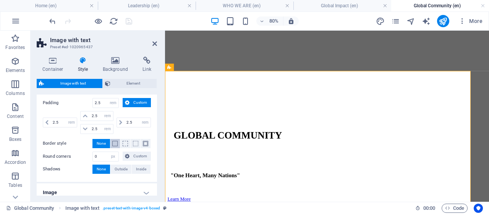
scroll to position [76, 0]
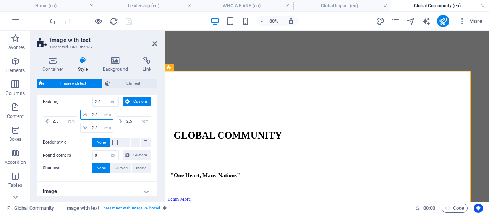
drag, startPoint x: 98, startPoint y: 113, endPoint x: 84, endPoint y: 114, distance: 13.8
click at [84, 114] on div "2.5 rem px % vh vw" at bounding box center [96, 115] width 33 height 10
type input "5"
select select "DISABLED_OPTION_VALUE"
type input "5"
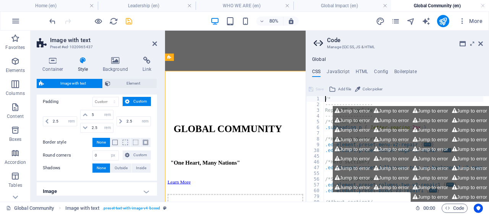
drag, startPoint x: 60, startPoint y: 119, endPoint x: 39, endPoint y: 120, distance: 21.4
click at [39, 120] on div "Background Gap 0 rem px % vh vw Horizontal margin Only if the containers "Conte…" at bounding box center [97, 116] width 124 height 129
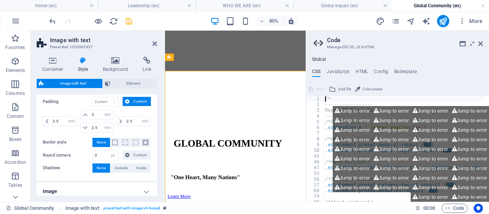
type input "1.5"
select select "rem"
type input "1.5"
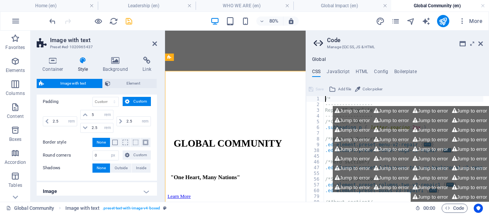
type input "1.5"
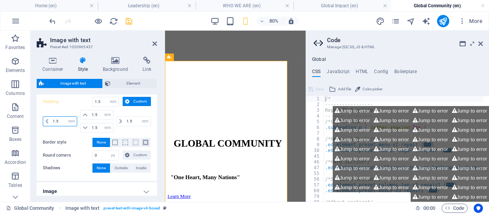
drag, startPoint x: 59, startPoint y: 120, endPoint x: 49, endPoint y: 120, distance: 9.9
click at [49, 120] on div "1.5 rem px % vh vw" at bounding box center [60, 121] width 34 height 10
type input "20"
select select "DISABLED_OPTION_VALUE"
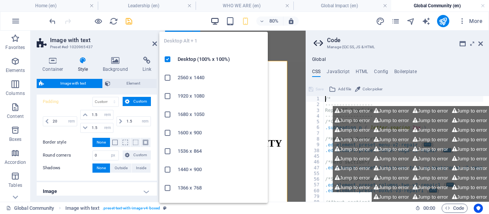
click at [212, 20] on icon "button" at bounding box center [215, 21] width 9 height 9
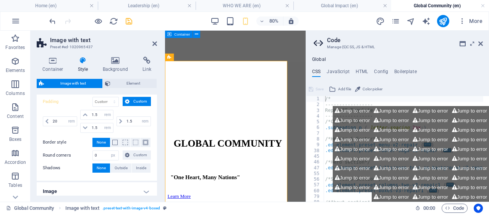
click at [487, 46] on aside "Code Manage (S)CSS, JS & HTML Global CSS JavaScript HTML Config Boilerplate /* …" at bounding box center [398, 116] width 184 height 171
click at [482, 44] on icon at bounding box center [481, 44] width 5 height 6
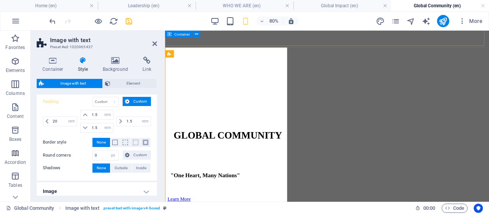
scroll to position [253, 0]
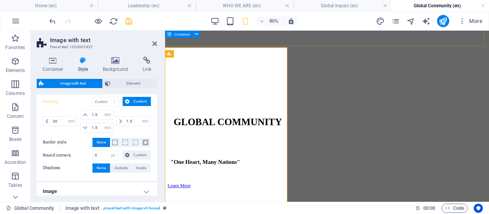
type input "2.5"
type input "5"
type input "2.5"
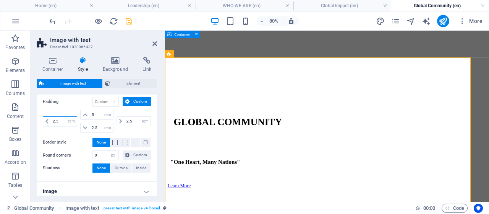
drag, startPoint x: 63, startPoint y: 120, endPoint x: 46, endPoint y: 122, distance: 17.7
click at [46, 122] on div "2.5 rem px % vh vw" at bounding box center [60, 121] width 34 height 10
type input "20"
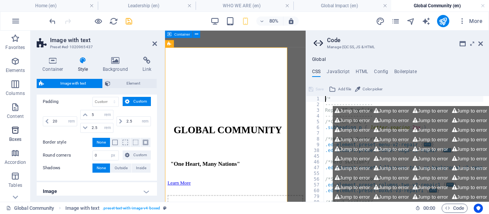
type input "1.5"
click at [480, 43] on icon at bounding box center [481, 44] width 5 height 6
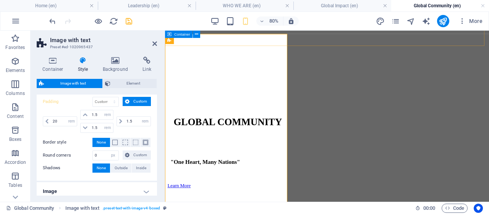
scroll to position [270, 0]
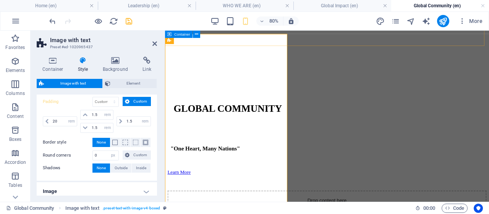
type input "5"
type input "2.5"
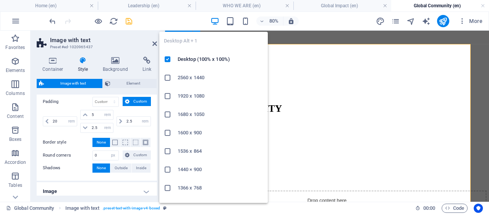
click at [216, 19] on icon "button" at bounding box center [215, 21] width 9 height 9
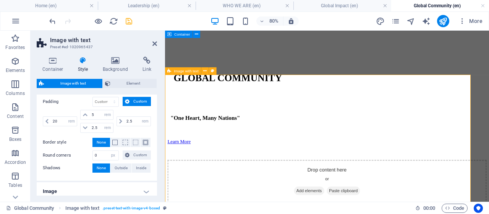
scroll to position [231, 0]
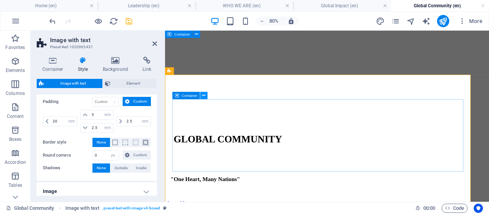
click at [206, 95] on icon at bounding box center [203, 95] width 3 height 7
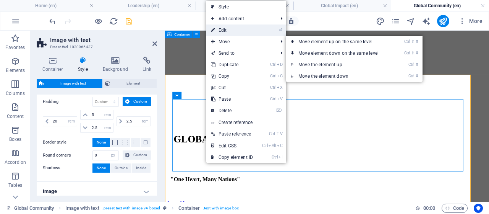
click at [227, 33] on link "⏎ Edit" at bounding box center [231, 29] width 51 height 11
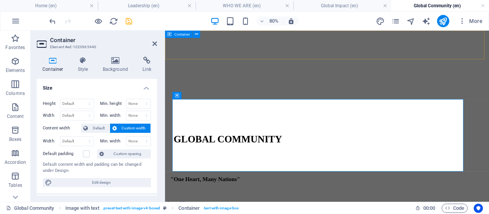
select select "px"
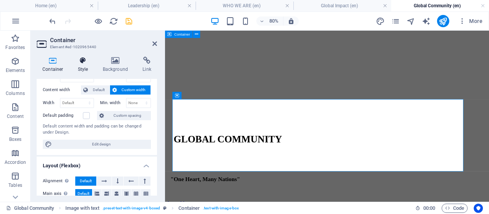
click at [82, 63] on icon at bounding box center [83, 61] width 22 height 8
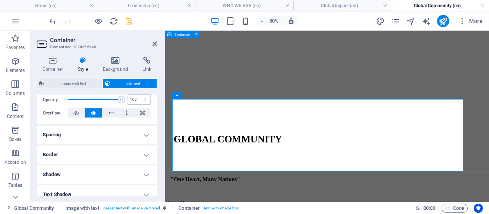
scroll to position [76, 0]
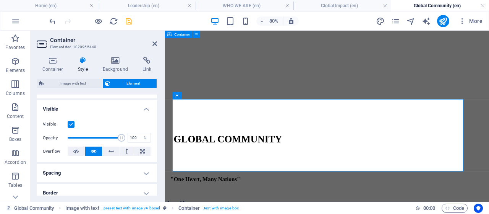
click at [145, 111] on h4 "Visible" at bounding box center [97, 107] width 120 height 14
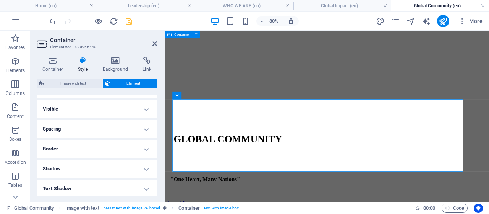
click at [146, 130] on h4 "Spacing" at bounding box center [97, 129] width 120 height 18
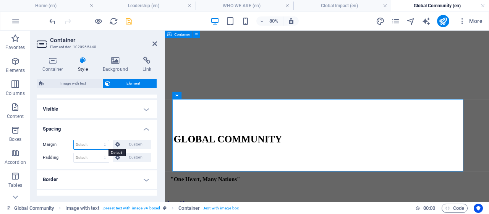
click at [106, 146] on select "Default auto px % rem vw vh Custom" at bounding box center [91, 144] width 35 height 9
select select "px"
click at [98, 140] on select "Default auto px % rem vw vh Custom" at bounding box center [91, 144] width 35 height 9
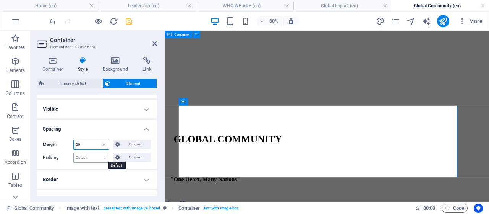
type input "20"
click at [107, 157] on select "Default px rem % vh vw Custom" at bounding box center [91, 157] width 35 height 9
select select "px"
click at [98, 153] on select "Default px rem % vh vw Custom" at bounding box center [91, 157] width 35 height 9
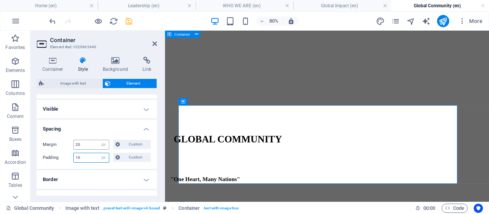
type input "10"
drag, startPoint x: 88, startPoint y: 146, endPoint x: 71, endPoint y: 146, distance: 16.8
click at [71, 146] on div "Margin 20 Default auto px % rem vw vh Custom Custom" at bounding box center [97, 145] width 108 height 10
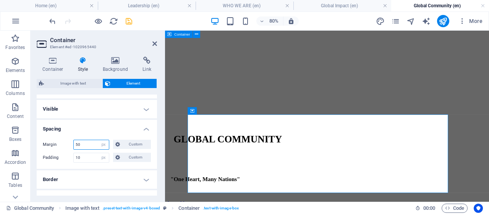
drag, startPoint x: 83, startPoint y: 142, endPoint x: 71, endPoint y: 143, distance: 12.7
click at [71, 143] on div "Margin 50 Default auto px % rem vw vh Custom Custom" at bounding box center [97, 145] width 108 height 10
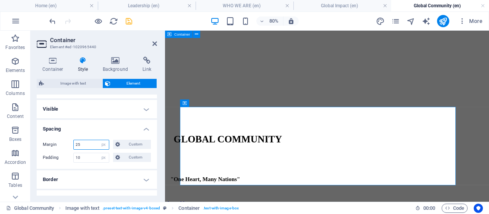
type input "25"
click at [127, 18] on icon "save" at bounding box center [129, 21] width 9 height 9
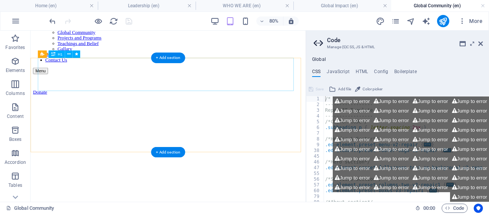
scroll to position [0, 0]
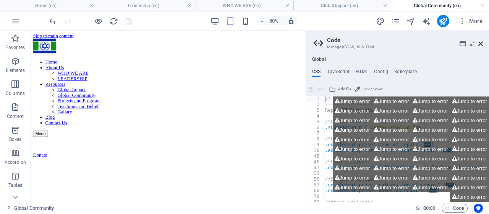
click at [482, 44] on icon at bounding box center [481, 44] width 5 height 6
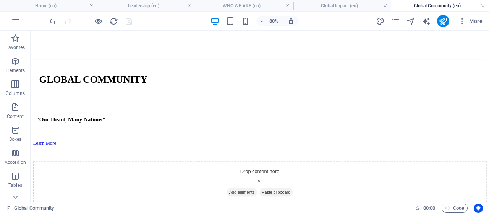
scroll to position [344, 0]
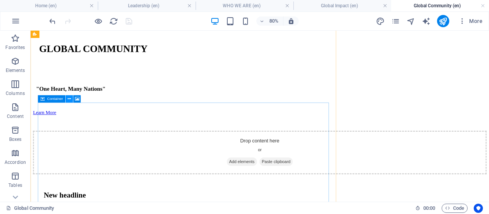
click at [66, 99] on button at bounding box center [69, 98] width 7 height 7
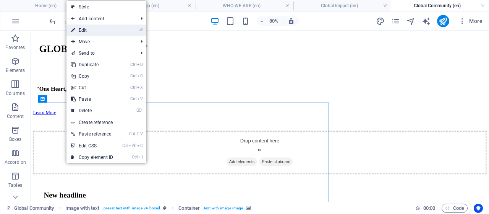
click at [89, 28] on link "⏎ Edit" at bounding box center [92, 29] width 51 height 11
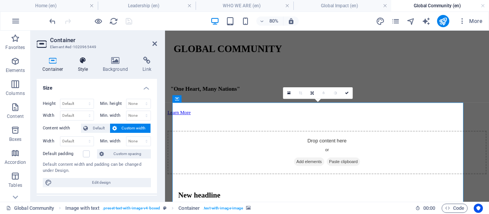
click at [80, 62] on icon at bounding box center [83, 61] width 22 height 8
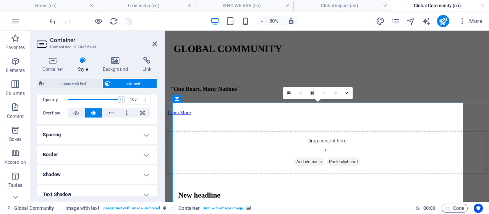
scroll to position [153, 0]
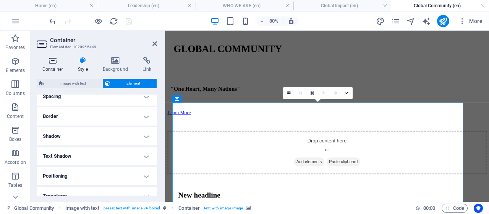
click at [53, 64] on icon at bounding box center [53, 61] width 33 height 8
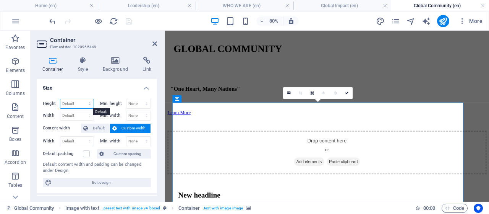
click at [87, 104] on select "Default px rem % vh vw" at bounding box center [76, 103] width 33 height 9
select select "px"
click at [82, 99] on select "Default px rem % vh vw" at bounding box center [76, 103] width 33 height 9
type input "800"
click at [87, 115] on select "Default px rem % em vh vw" at bounding box center [76, 115] width 33 height 9
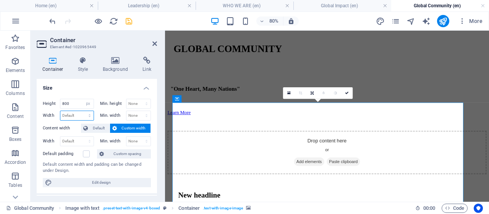
select select "px"
click at [82, 111] on select "Default px rem % em vh vw" at bounding box center [76, 115] width 33 height 9
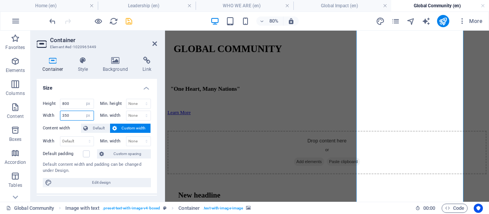
type input "350"
click at [126, 18] on icon "save" at bounding box center [129, 21] width 9 height 9
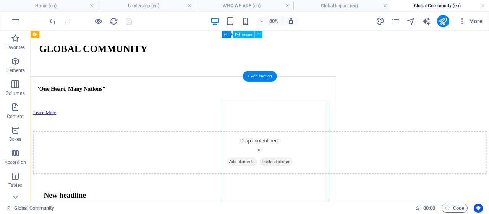
scroll to position [229, 0]
